Goal: Transaction & Acquisition: Purchase product/service

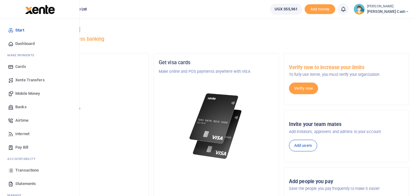
click at [21, 91] on span "Mobile Money" at bounding box center [27, 94] width 24 height 6
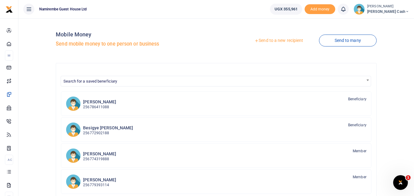
click at [272, 36] on link "Send to a new recipient" at bounding box center [279, 40] width 80 height 11
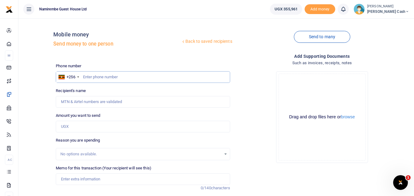
click at [86, 77] on input "text" at bounding box center [143, 77] width 174 height 12
click at [90, 79] on input "text" at bounding box center [143, 77] width 174 height 12
type input "078"
click at [87, 79] on input "text" at bounding box center [143, 77] width 174 height 12
type input "0784090186"
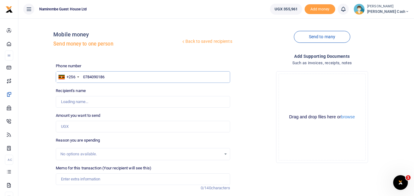
type input "Amos Muheza"
type input "0784090186"
click at [67, 126] on input "Amount you want to send" at bounding box center [143, 127] width 174 height 12
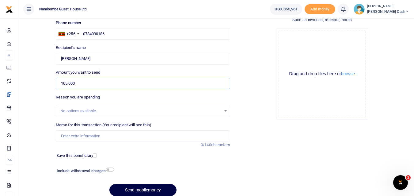
scroll to position [61, 0]
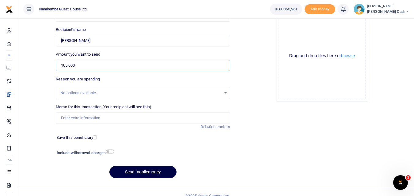
type input "105,000"
click at [74, 115] on input "Memo for this transaction (Your recipient will see this)" at bounding box center [143, 118] width 174 height 12
type input "Being payment for 10kg of rice and transport"
click at [110, 152] on input "checkbox" at bounding box center [110, 152] width 8 height 4
checkbox input "true"
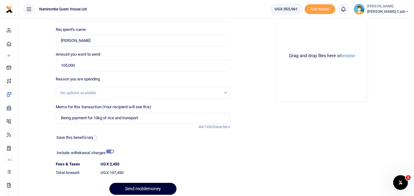
click at [145, 188] on button "Send mobilemoney" at bounding box center [142, 189] width 67 height 12
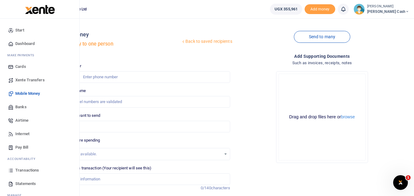
click at [22, 170] on span "Transactions" at bounding box center [27, 170] width 24 height 6
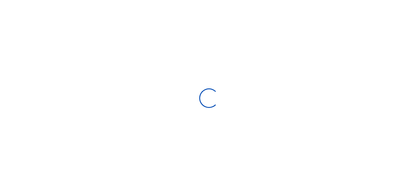
select select
type input "[DATE] - [DATE]"
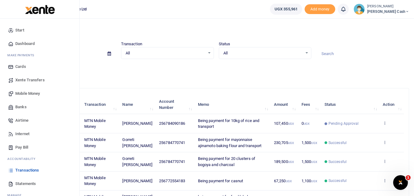
click at [29, 184] on span "Statements" at bounding box center [25, 184] width 21 height 6
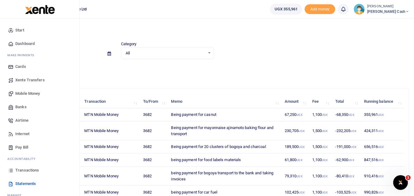
click at [31, 182] on span "Statements" at bounding box center [25, 184] width 21 height 6
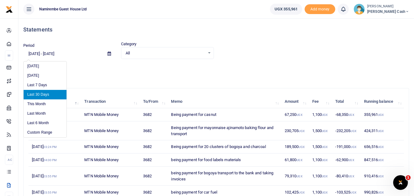
click at [32, 52] on input "[DATE] - [DATE]" at bounding box center [62, 54] width 79 height 10
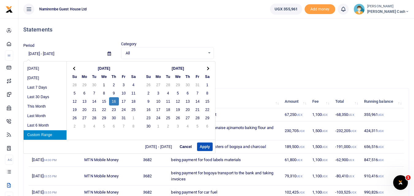
click at [39, 55] on input "[DATE] - [DATE]" at bounding box center [62, 54] width 79 height 10
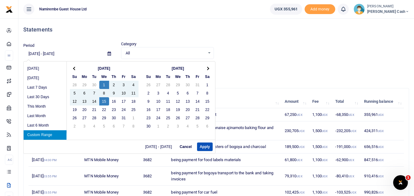
click at [58, 54] on input "[DATE] - [DATE]" at bounding box center [62, 54] width 79 height 10
click at [57, 54] on input "[DATE] - [DATE]" at bounding box center [62, 54] width 79 height 10
click at [62, 54] on input "[DATE] - [DATE]" at bounding box center [62, 54] width 79 height 10
click at [64, 52] on input "[DATE] - [DATE]" at bounding box center [62, 54] width 79 height 10
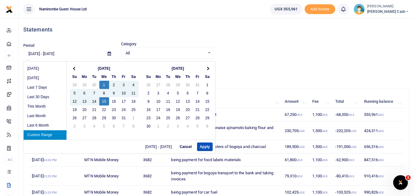
click at [63, 52] on input "[DATE] - [DATE]" at bounding box center [62, 54] width 79 height 10
type input "[DATE] - [DATE]"
click at [204, 145] on button "Apply" at bounding box center [205, 147] width 16 height 9
click at [0, 0] on div at bounding box center [0, 0] width 0 height 0
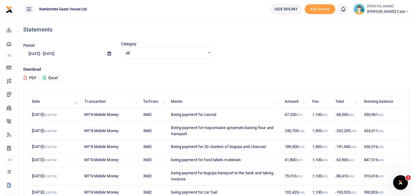
click at [32, 76] on button "PDF" at bounding box center [29, 78] width 13 height 10
